Goal: Entertainment & Leisure: Consume media (video, audio)

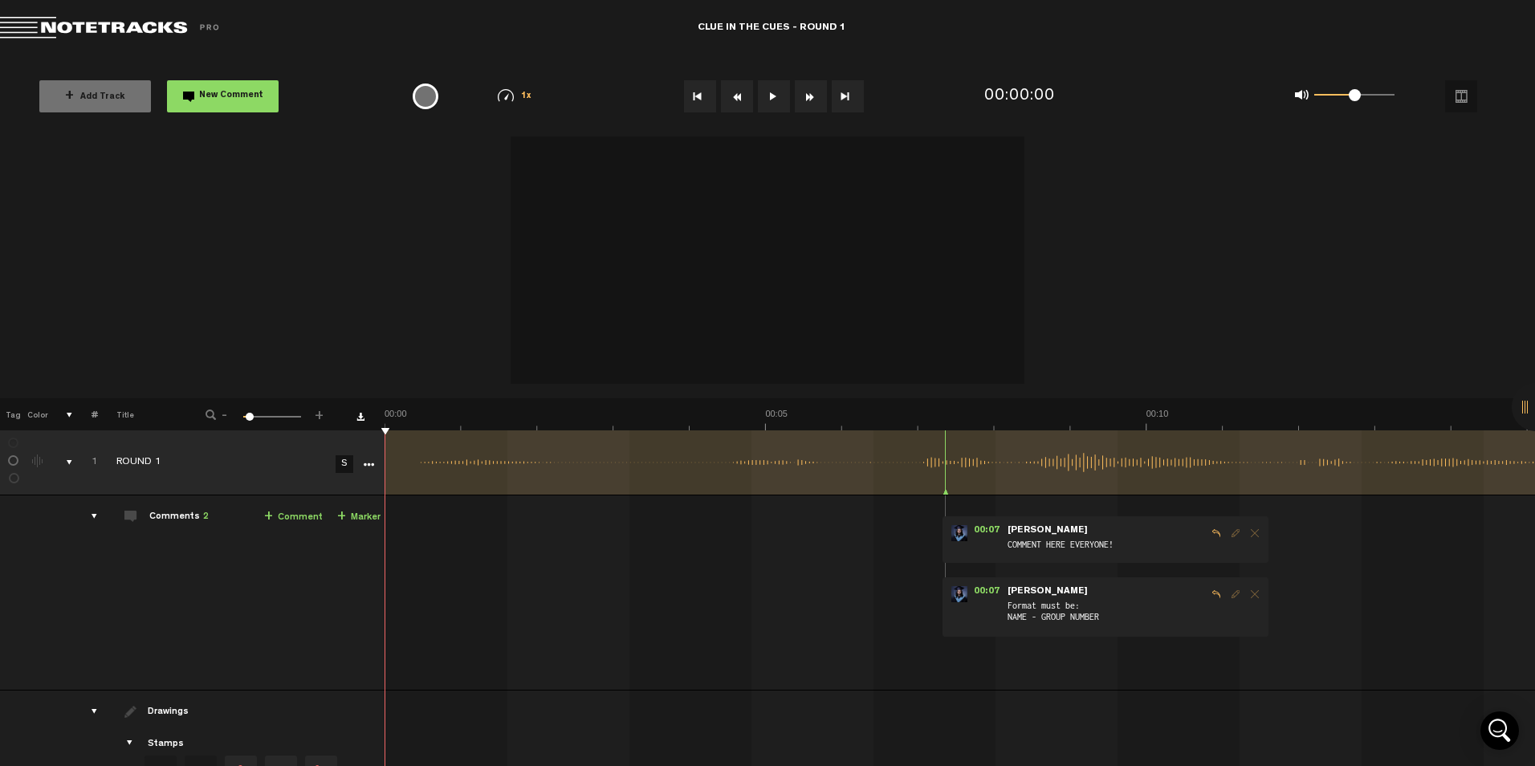
click at [778, 93] on button at bounding box center [774, 96] width 32 height 32
click at [777, 96] on button at bounding box center [774, 96] width 32 height 32
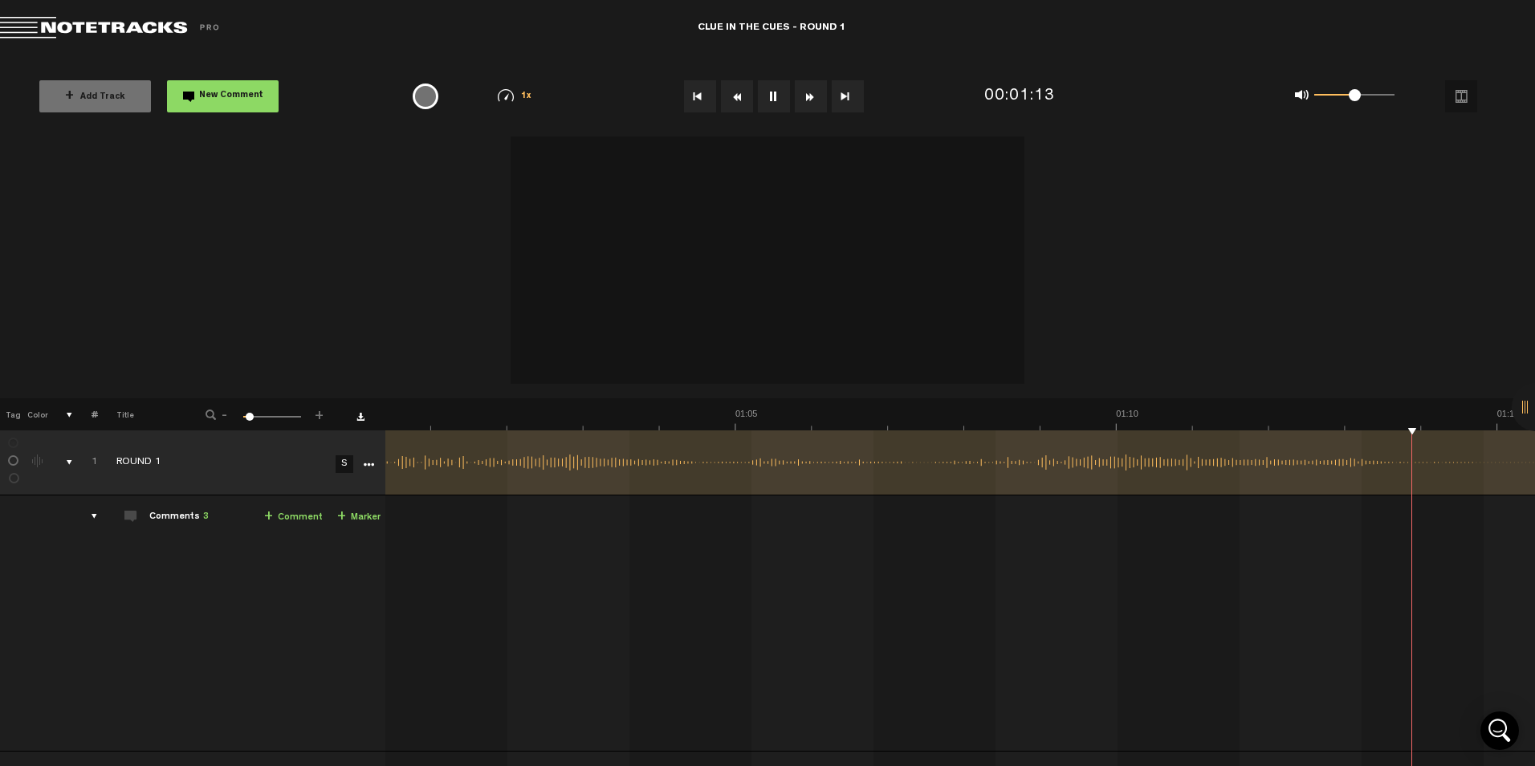
scroll to position [0, 5059]
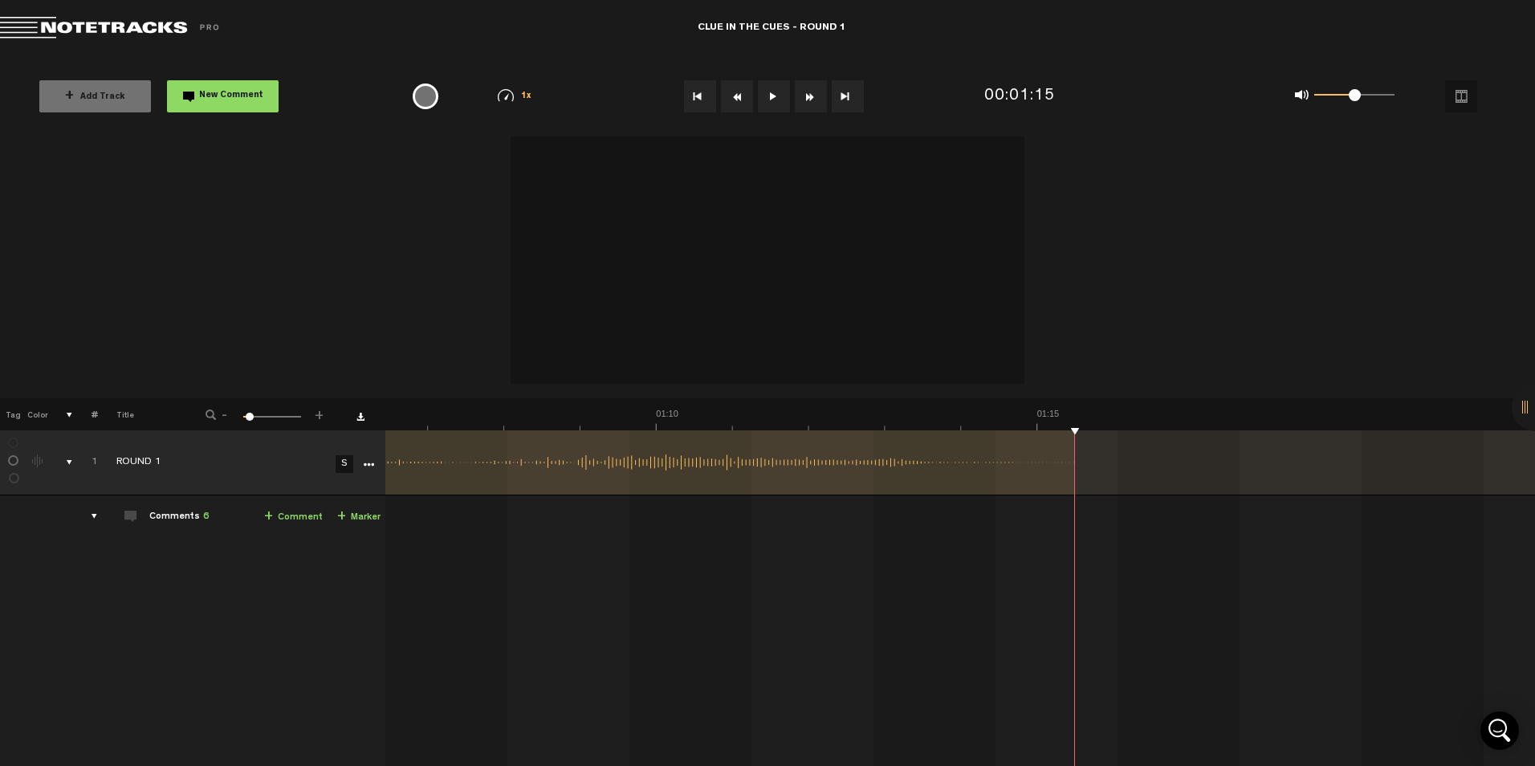
click at [820, 91] on button "Fast Forward" at bounding box center [811, 96] width 32 height 32
click at [807, 90] on button "Fast Forward" at bounding box center [811, 96] width 32 height 32
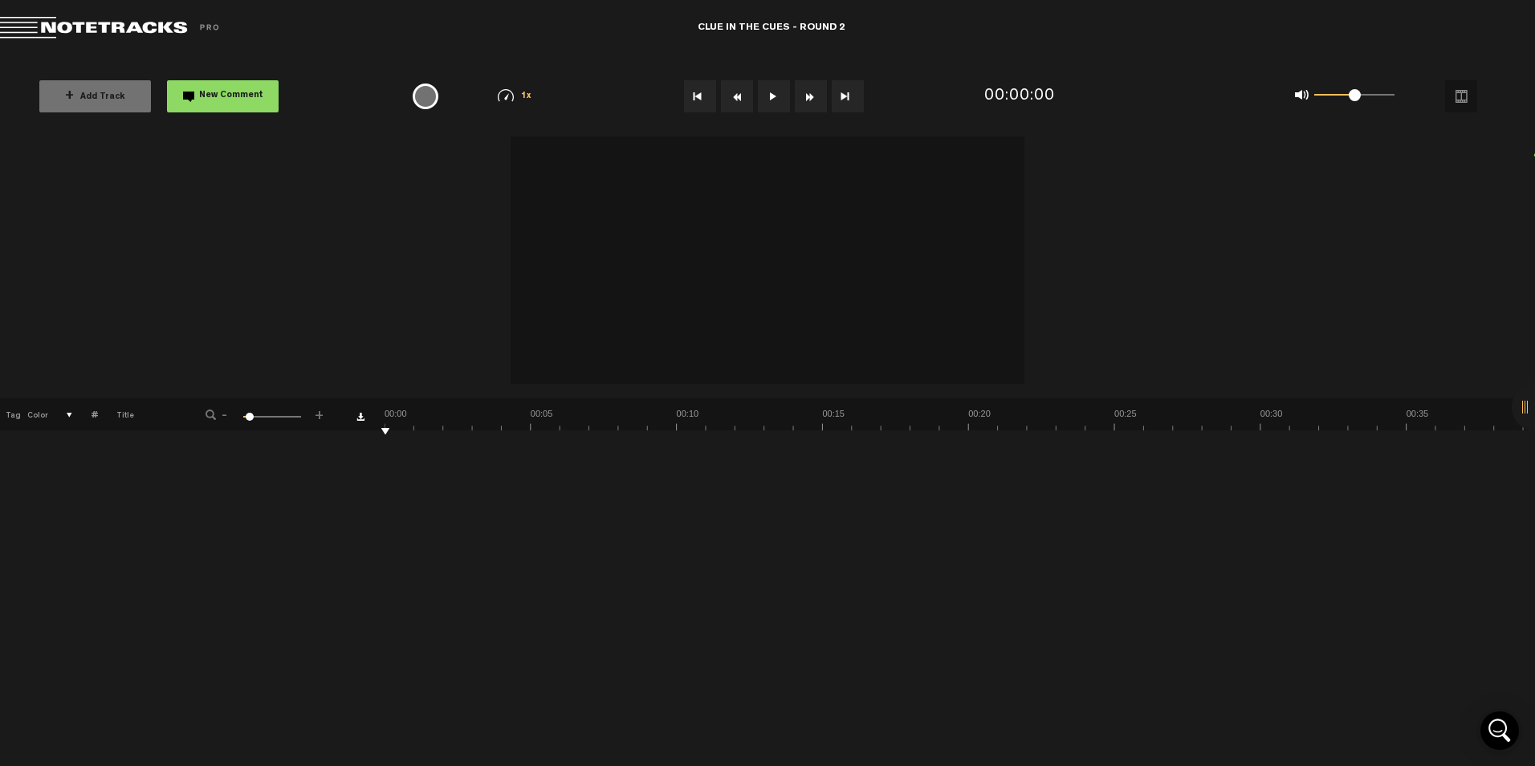
click at [770, 98] on button at bounding box center [774, 96] width 32 height 32
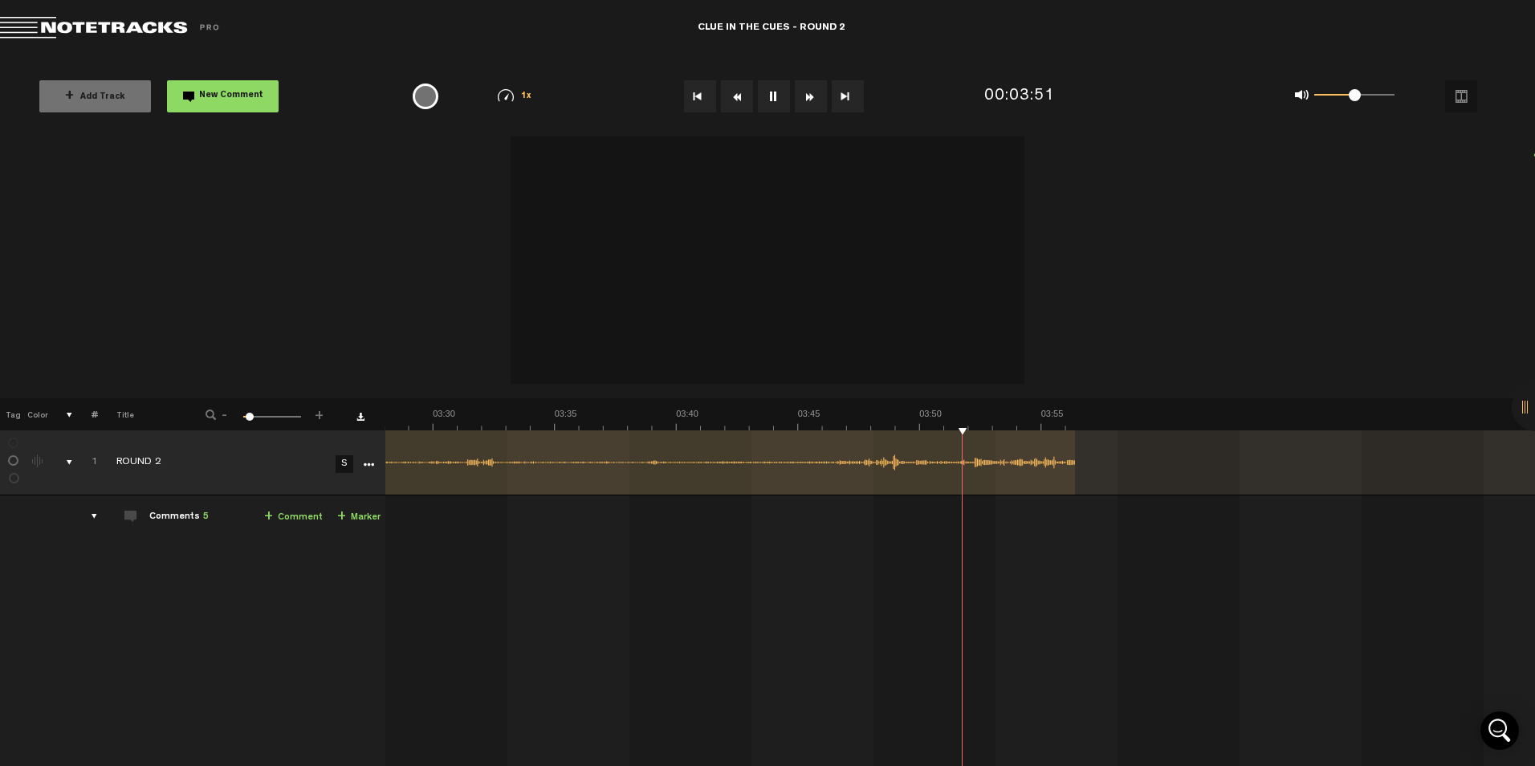
scroll to position [0, 5059]
